Goal: Navigation & Orientation: Find specific page/section

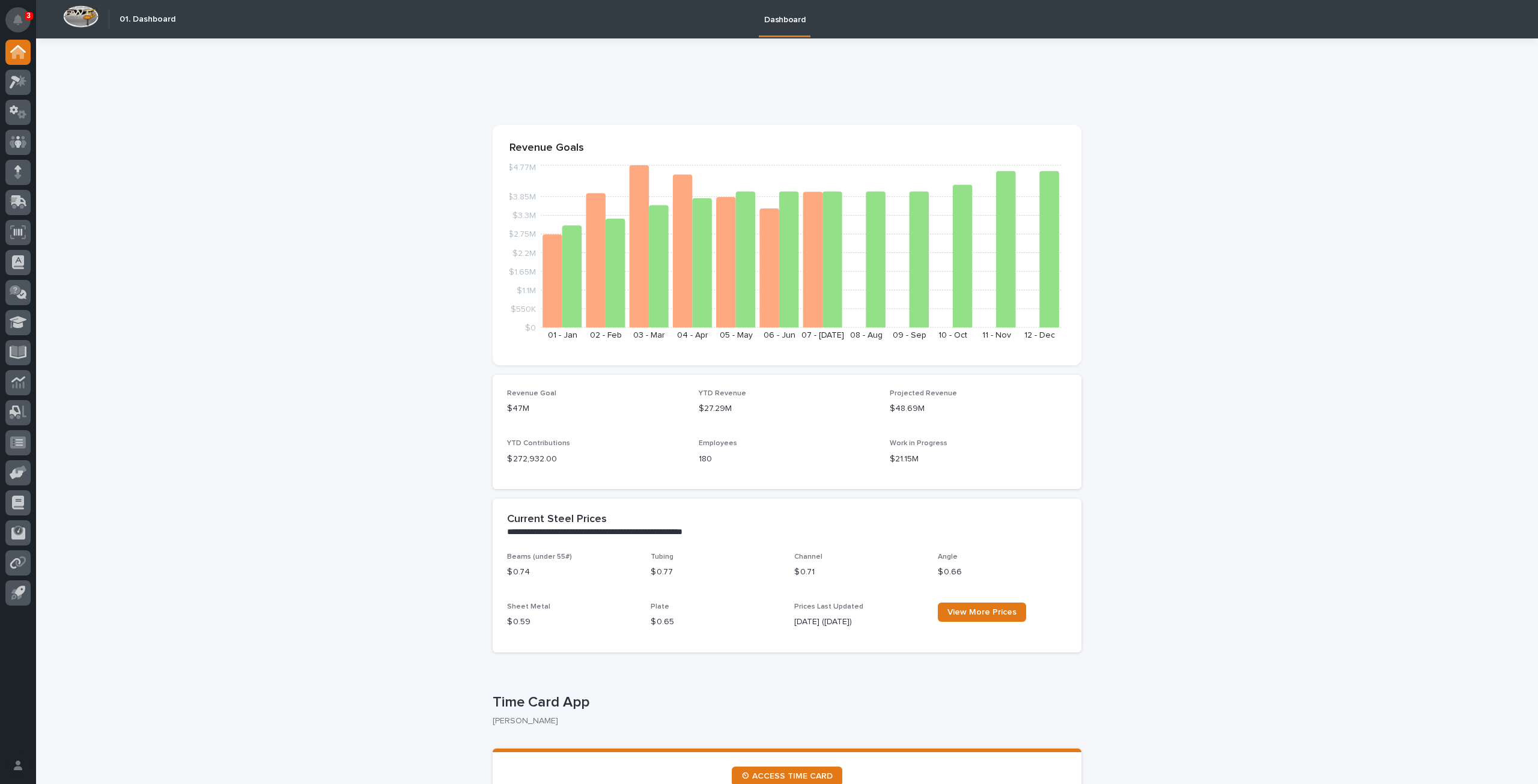
click at [14, 13] on button "Notifications" at bounding box center [18, 20] width 26 height 26
click at [26, 87] on icon at bounding box center [18, 82] width 17 height 14
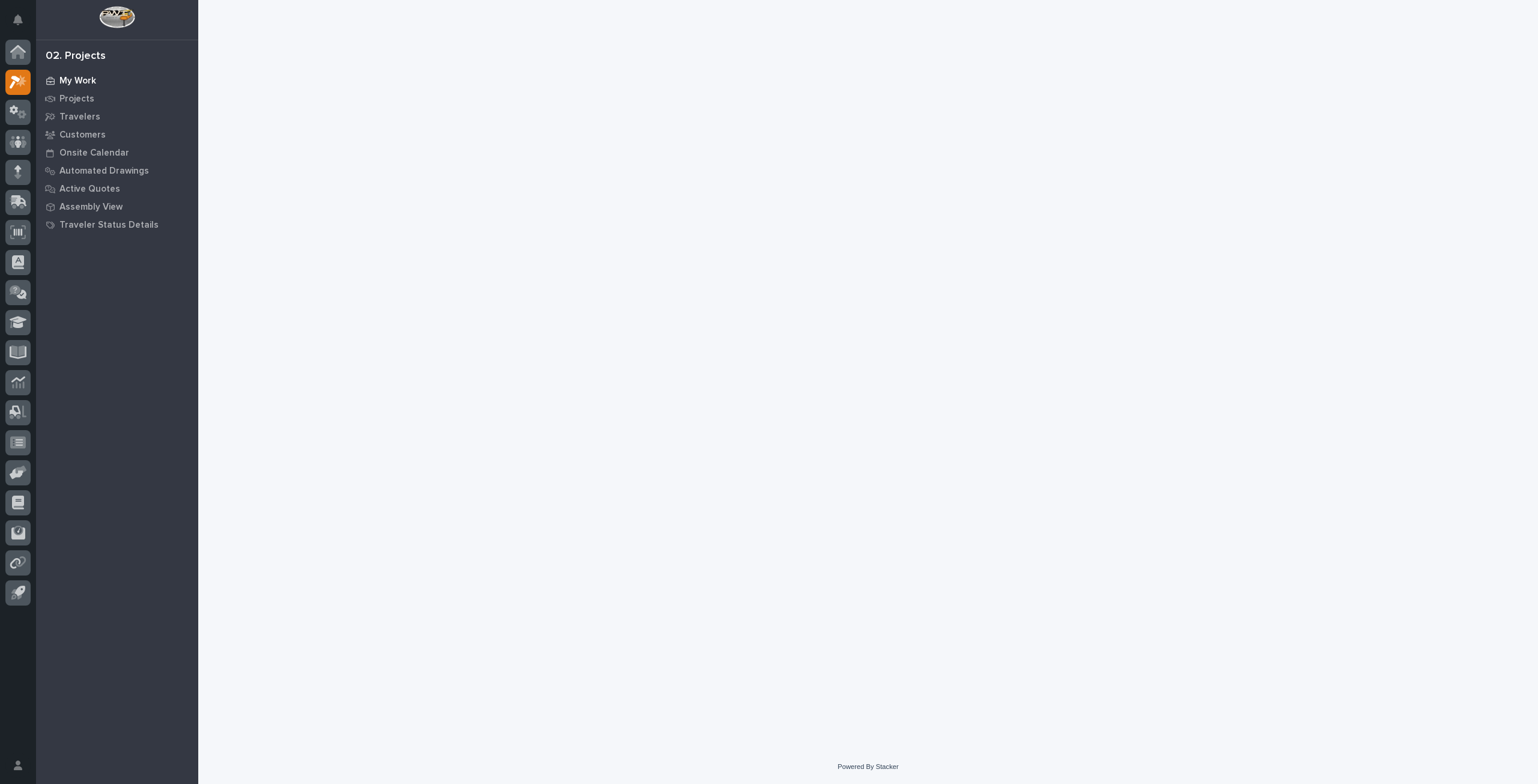
click at [69, 79] on p "My Work" at bounding box center [77, 81] width 37 height 11
click at [89, 56] on div "02. Projects" at bounding box center [76, 57] width 60 height 14
